Goal: Navigation & Orientation: Find specific page/section

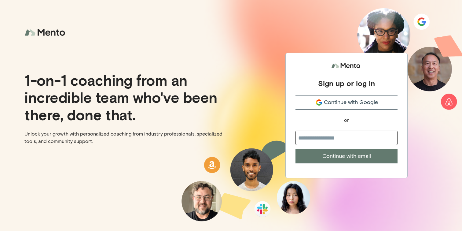
click at [365, 106] on span "Continue with Google" at bounding box center [351, 102] width 54 height 8
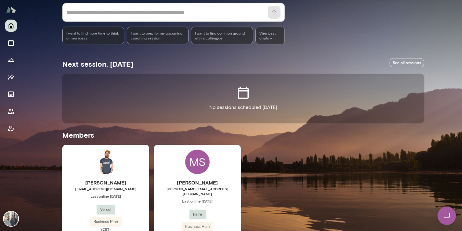
scroll to position [91, 0]
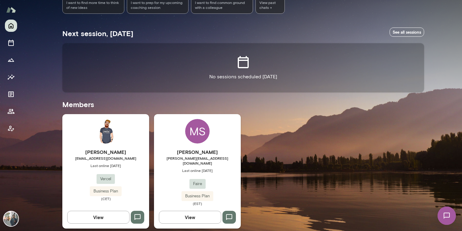
click at [192, 214] on button "View" at bounding box center [190, 216] width 62 height 13
